Goal: Find specific page/section: Find specific page/section

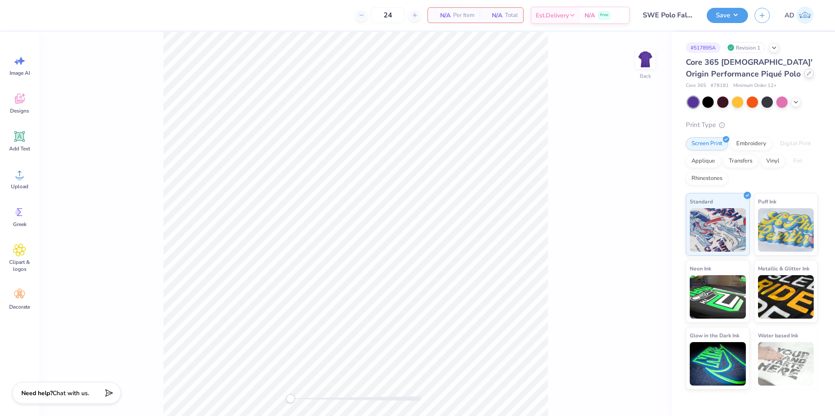
click at [804, 75] on div at bounding box center [809, 74] width 10 height 10
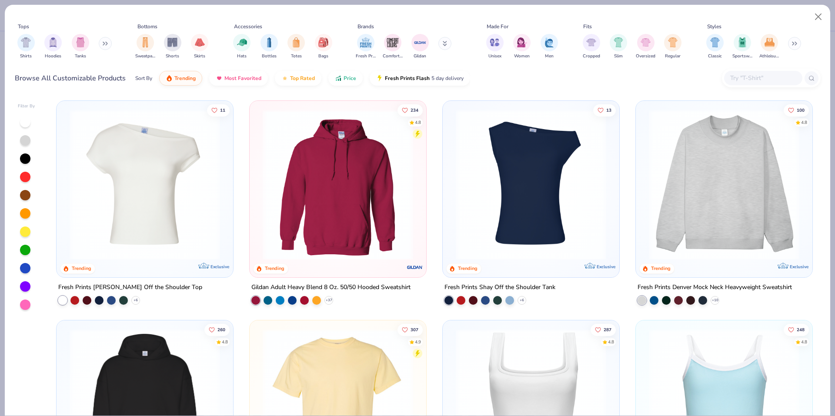
click at [771, 70] on div at bounding box center [771, 78] width 99 height 19
paste input "LST640"
click at [757, 76] on input "LST640" at bounding box center [762, 78] width 67 height 10
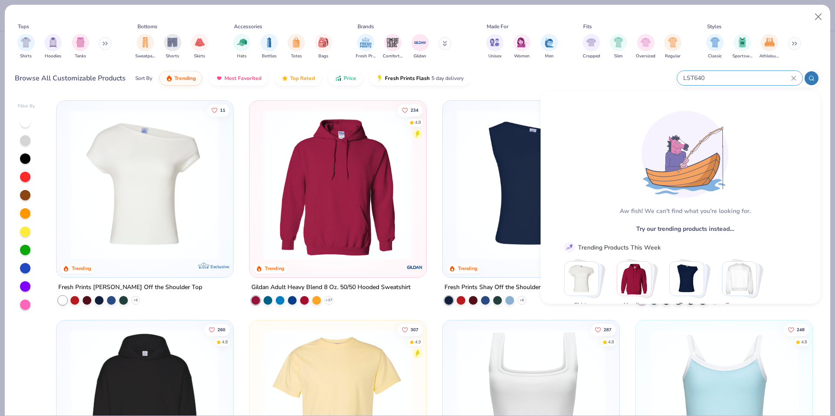
click at [816, 75] on div at bounding box center [811, 78] width 14 height 14
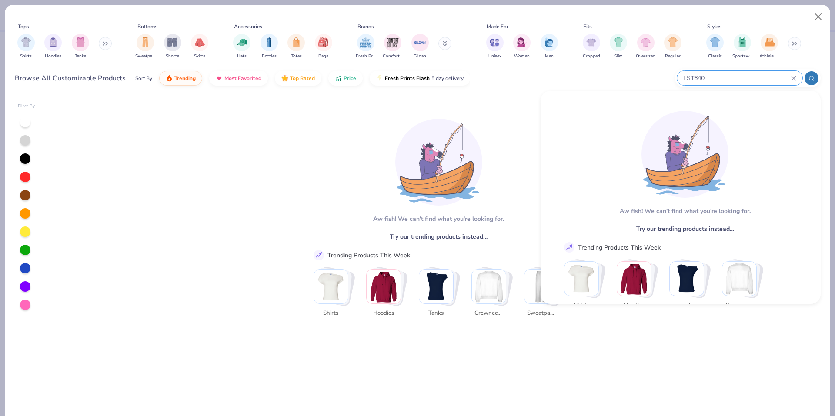
click at [707, 82] on input "LST640" at bounding box center [736, 78] width 109 height 10
click at [709, 75] on input "LST640" at bounding box center [736, 78] width 109 height 10
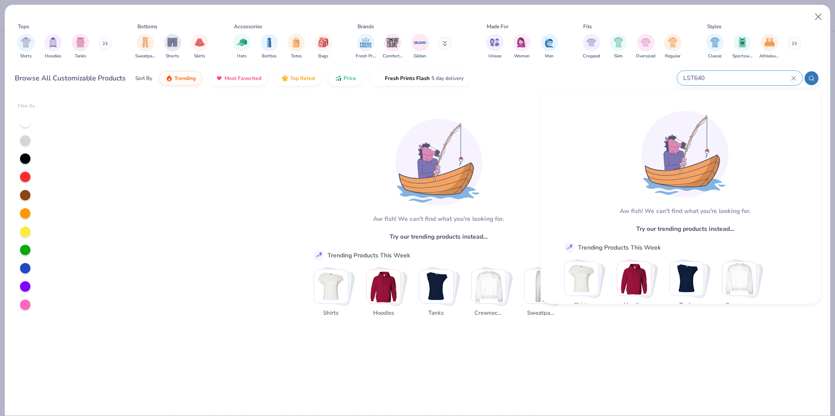
paste input "PosiCharge"
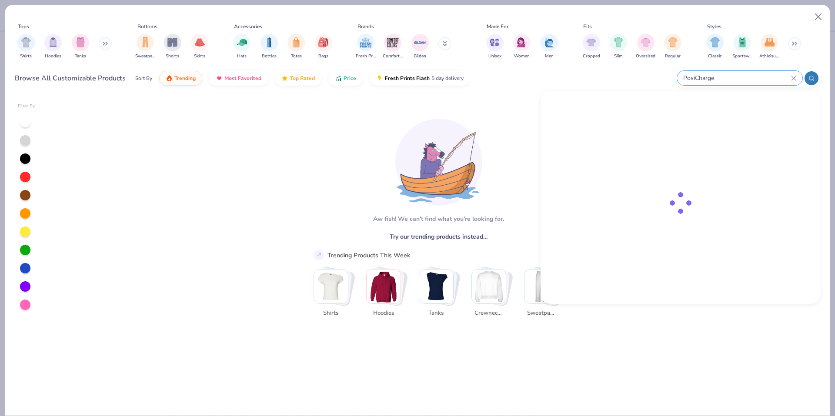
type input "PosiCharge"
